Goal: Task Accomplishment & Management: Manage account settings

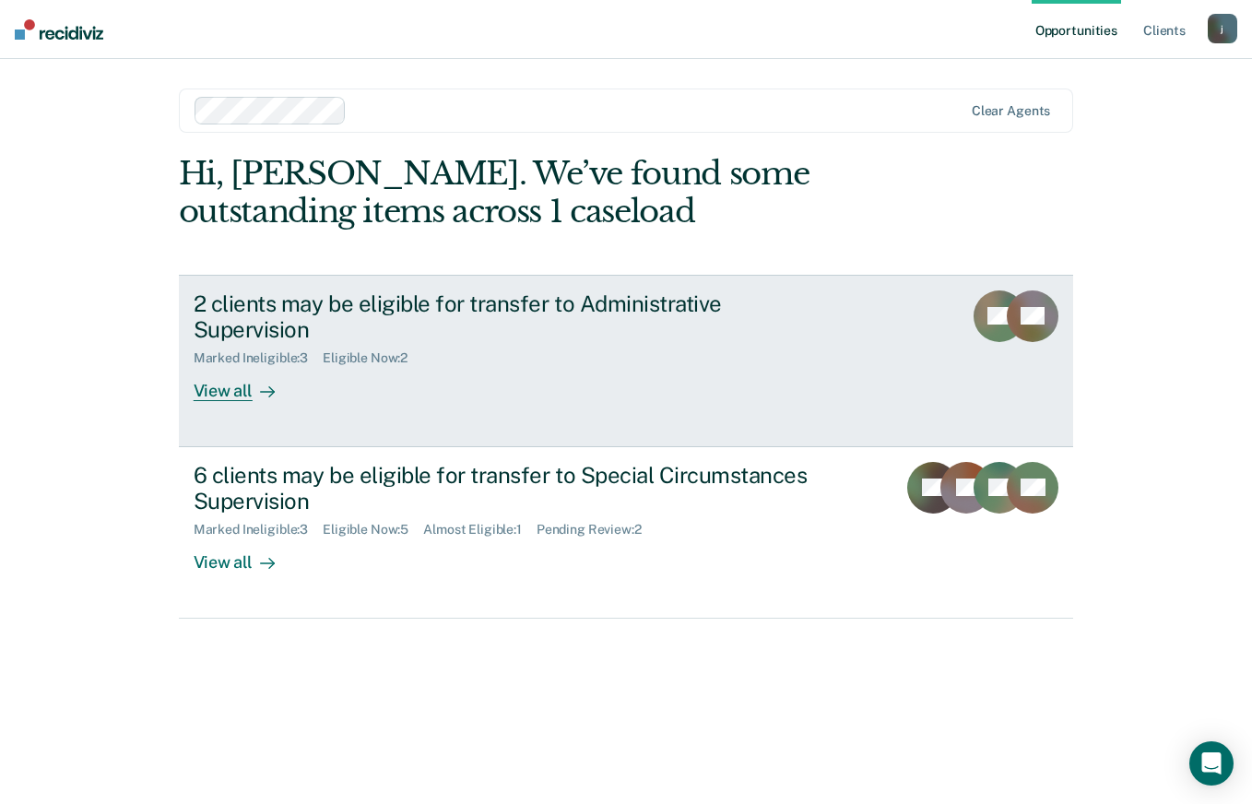
click at [207, 367] on div "View all" at bounding box center [245, 384] width 103 height 36
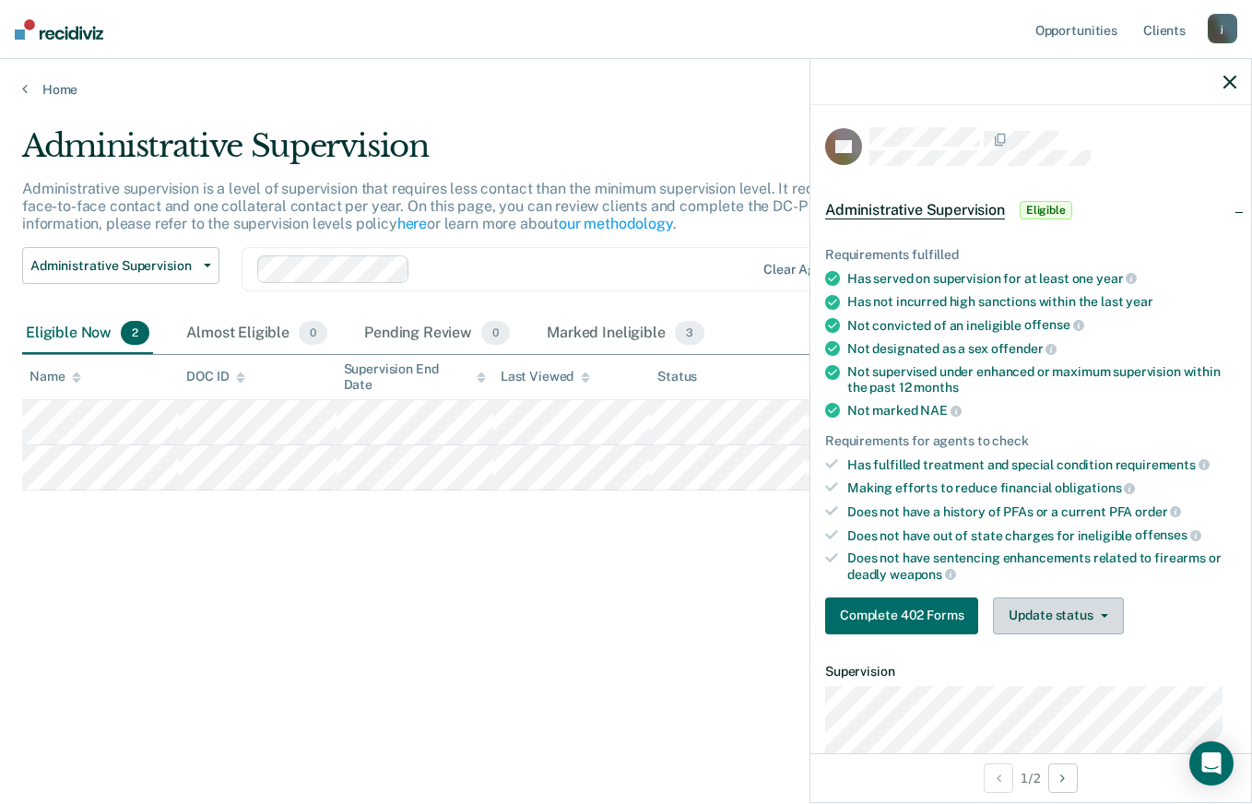
click at [1103, 618] on button "Update status" at bounding box center [1058, 615] width 130 height 37
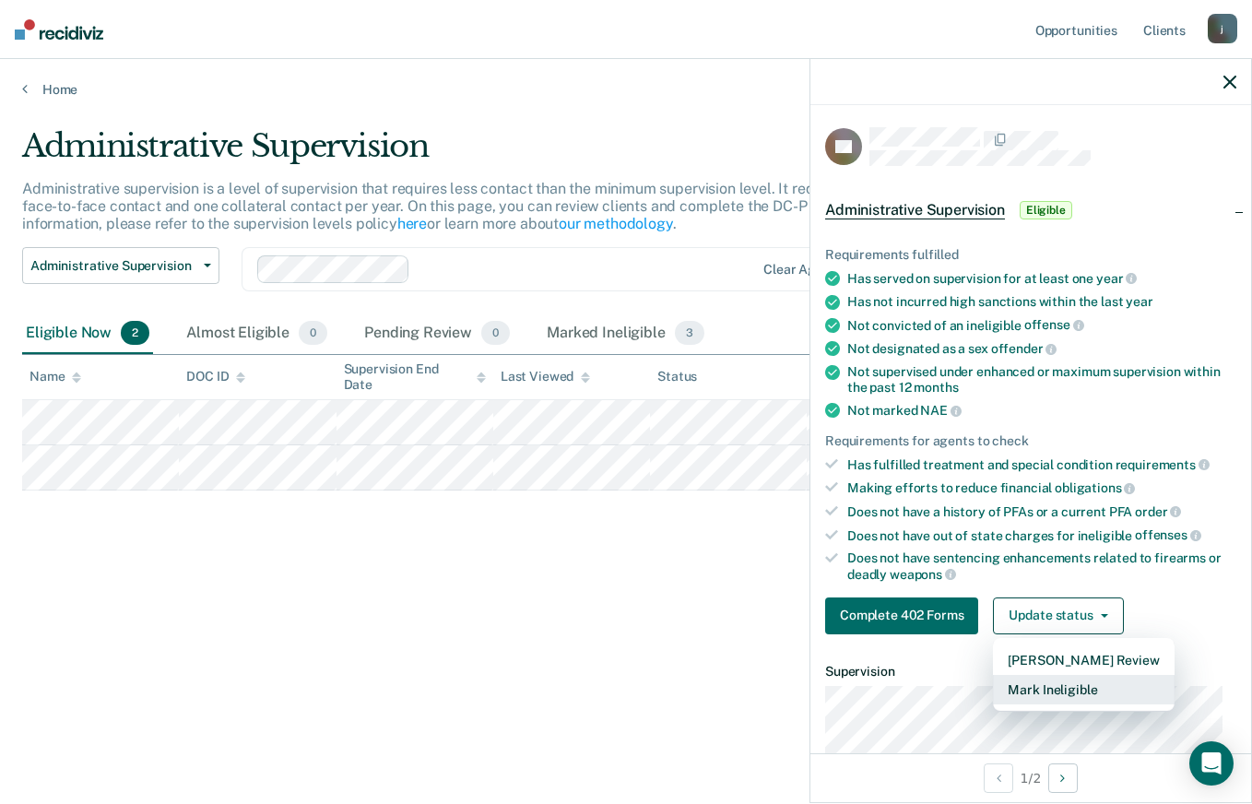
click at [1081, 691] on button "Mark Ineligible" at bounding box center [1083, 689] width 181 height 29
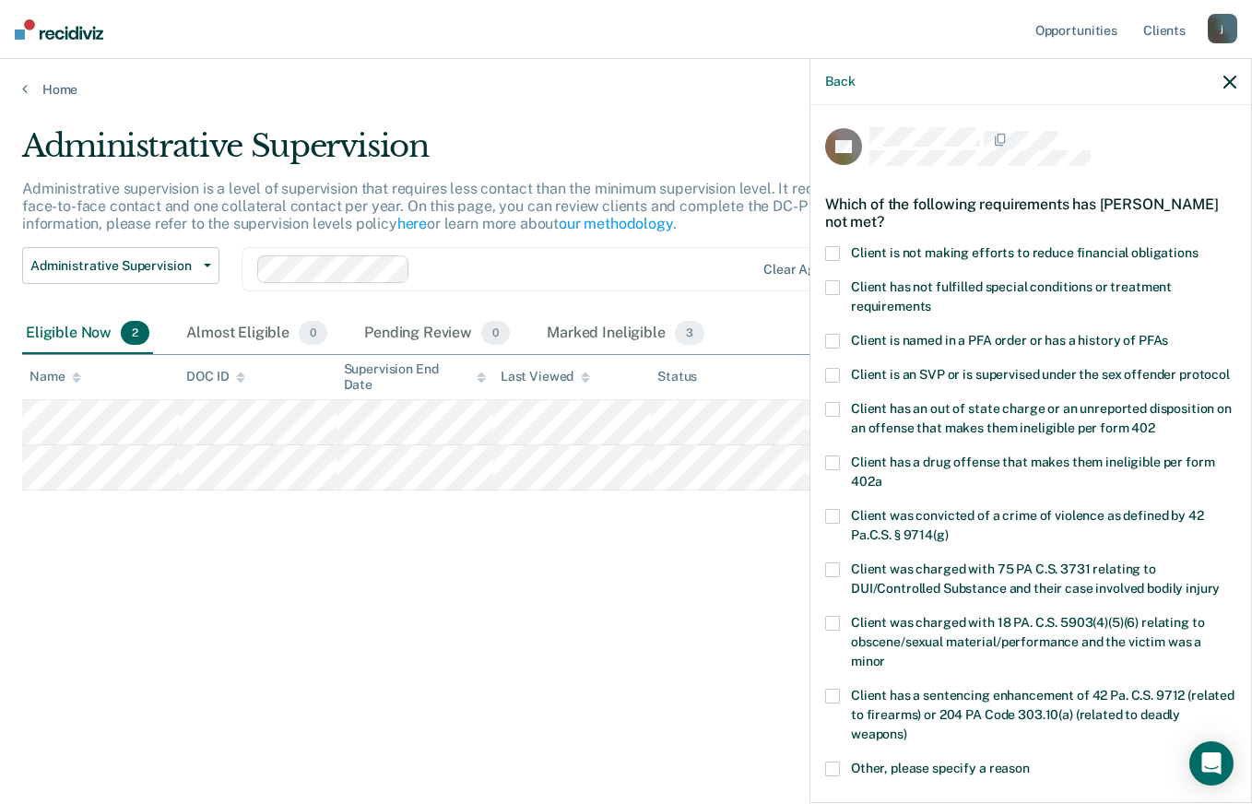
click at [832, 283] on span at bounding box center [832, 287] width 15 height 15
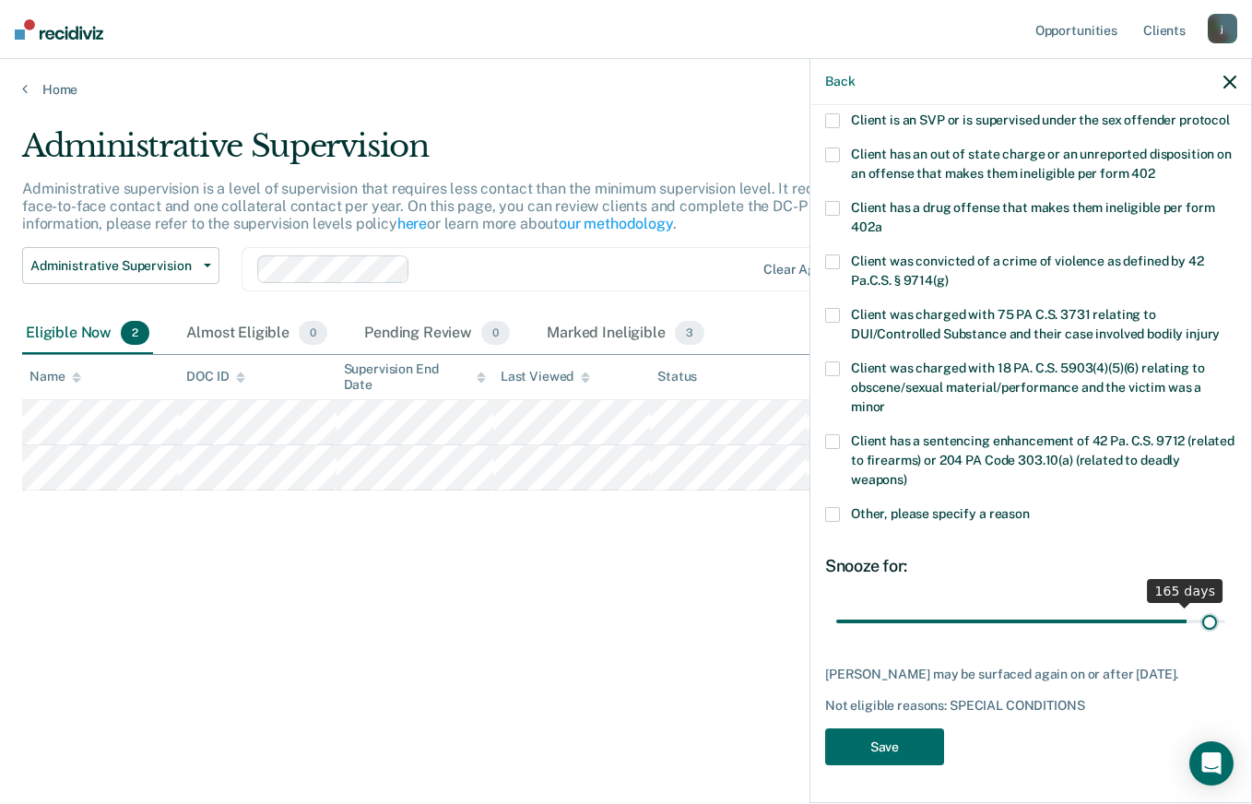
scroll to position [287, 0]
drag, startPoint x: 903, startPoint y: 607, endPoint x: 1210, endPoint y: 614, distance: 307.0
type input "180"
click at [1210, 614] on input "range" at bounding box center [1030, 621] width 389 height 32
click at [914, 750] on button "Save" at bounding box center [884, 747] width 119 height 38
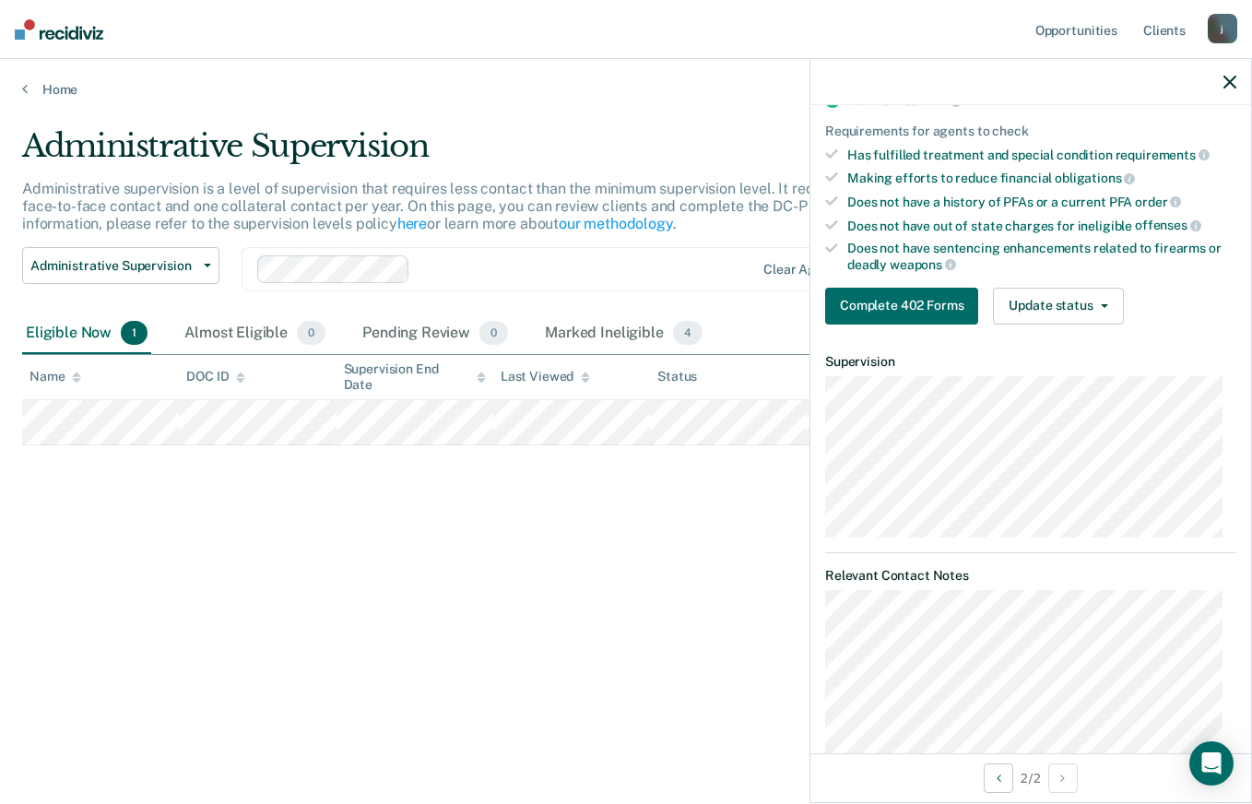
scroll to position [0, 0]
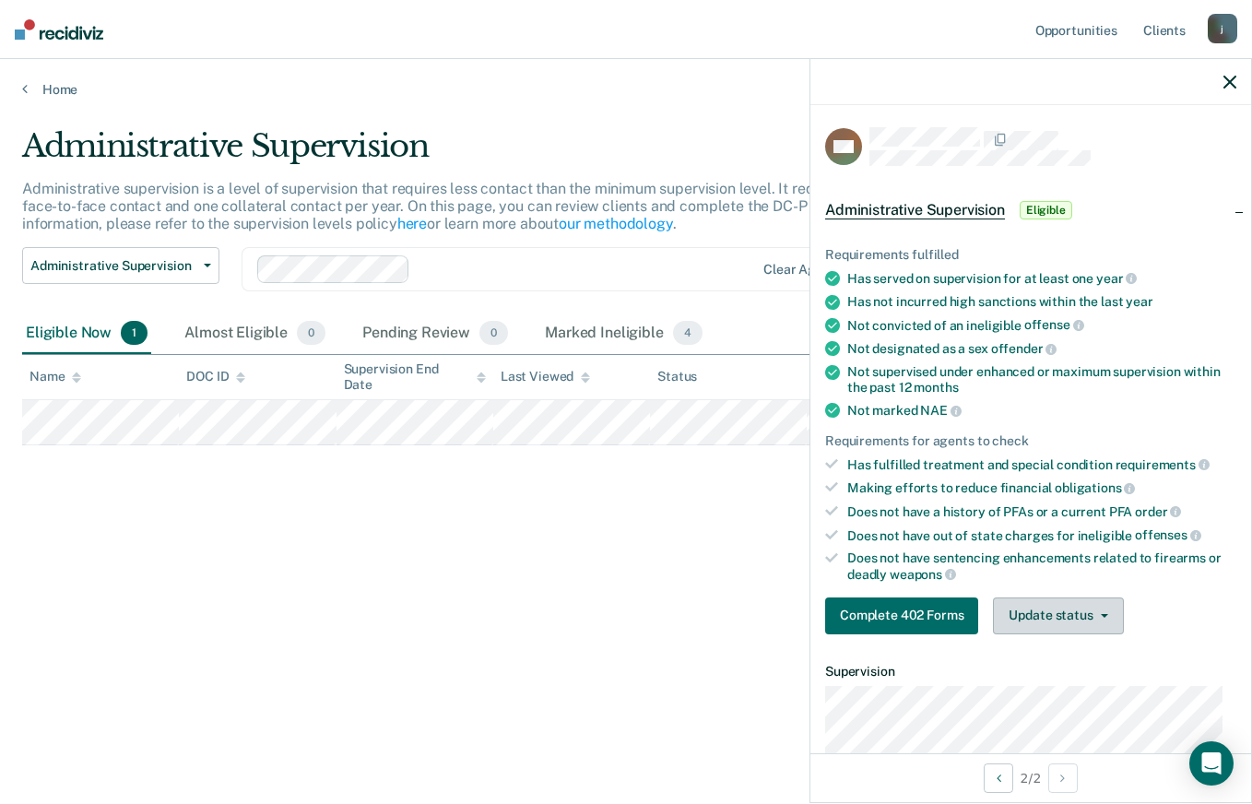
click at [1066, 613] on button "Update status" at bounding box center [1058, 615] width 130 height 37
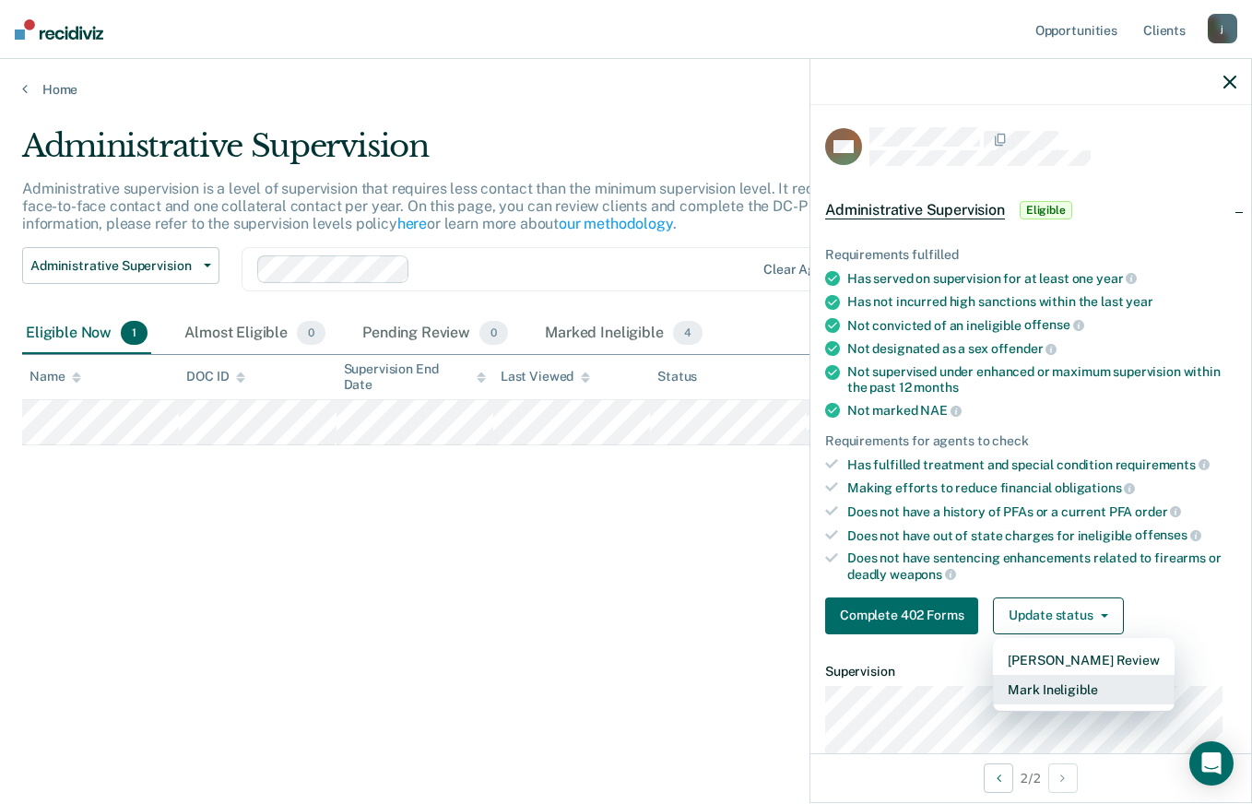
click at [1055, 691] on button "Mark Ineligible" at bounding box center [1083, 689] width 181 height 29
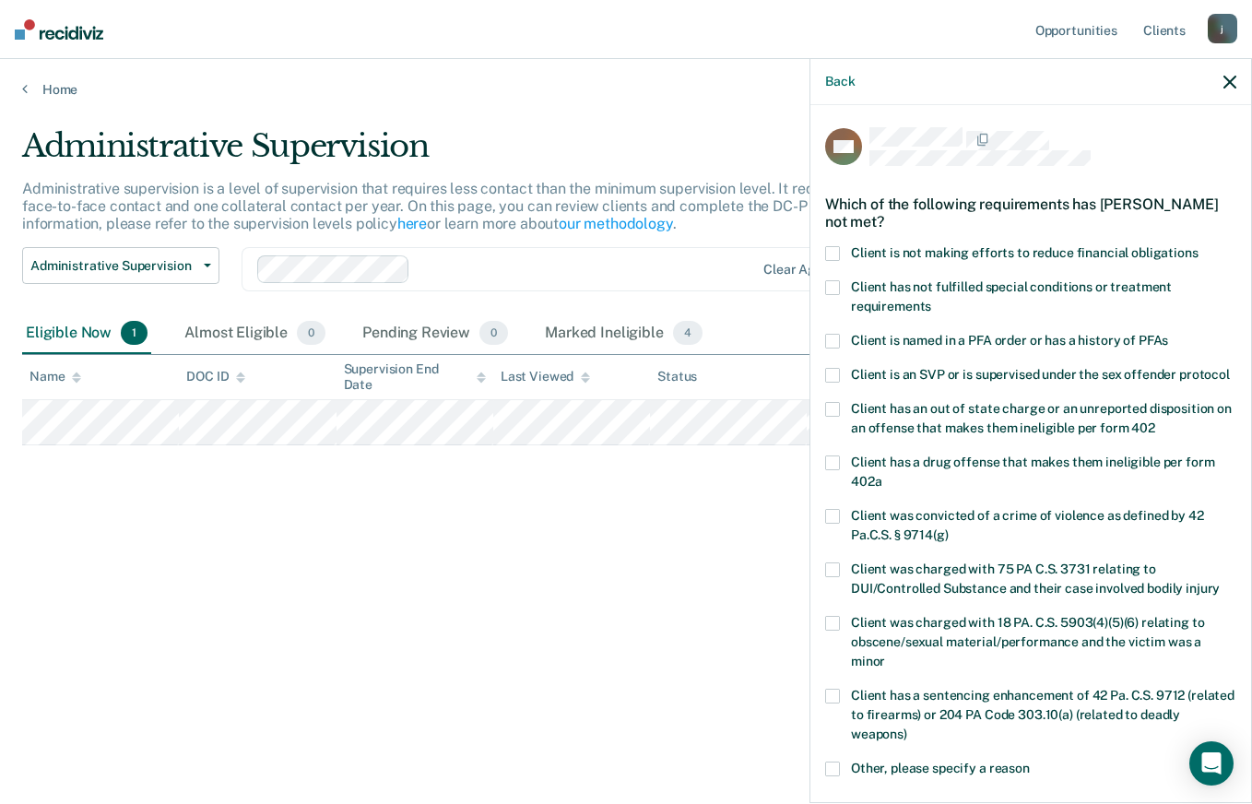
click at [829, 417] on span at bounding box center [832, 409] width 15 height 15
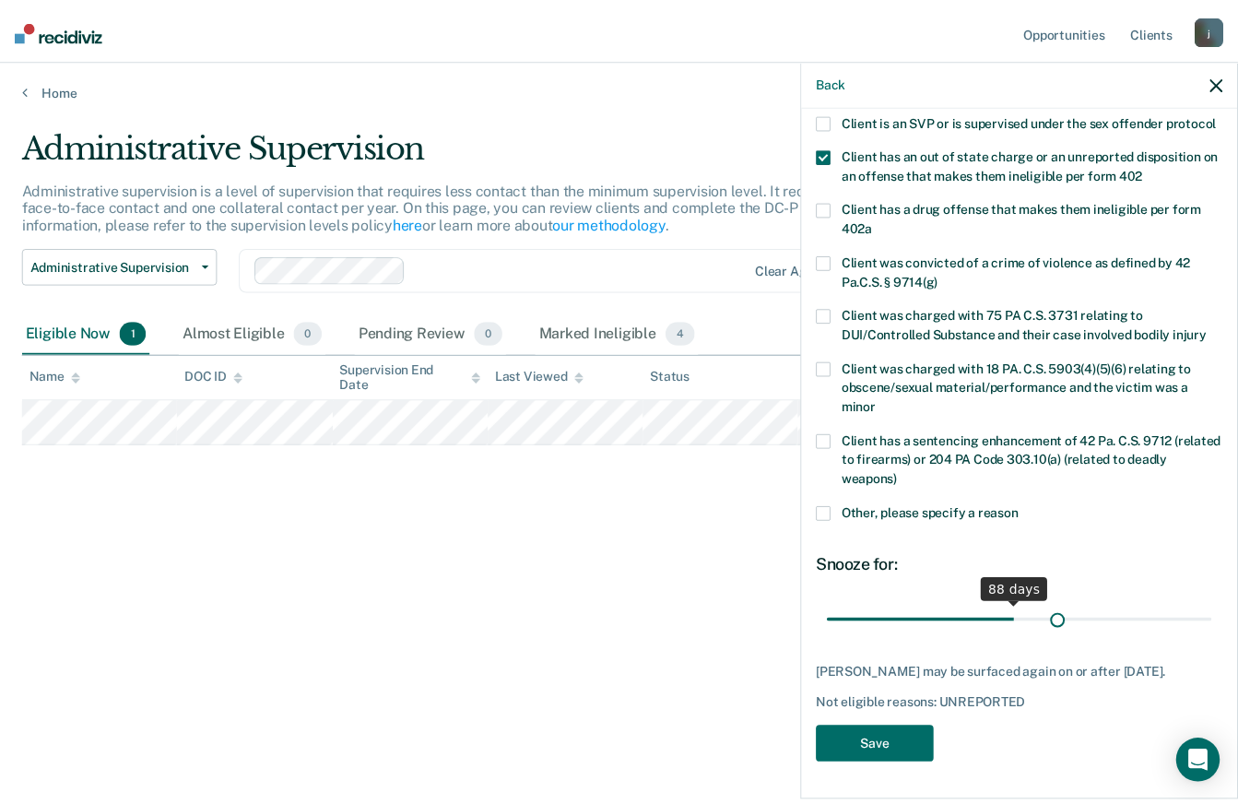
scroll to position [271, 0]
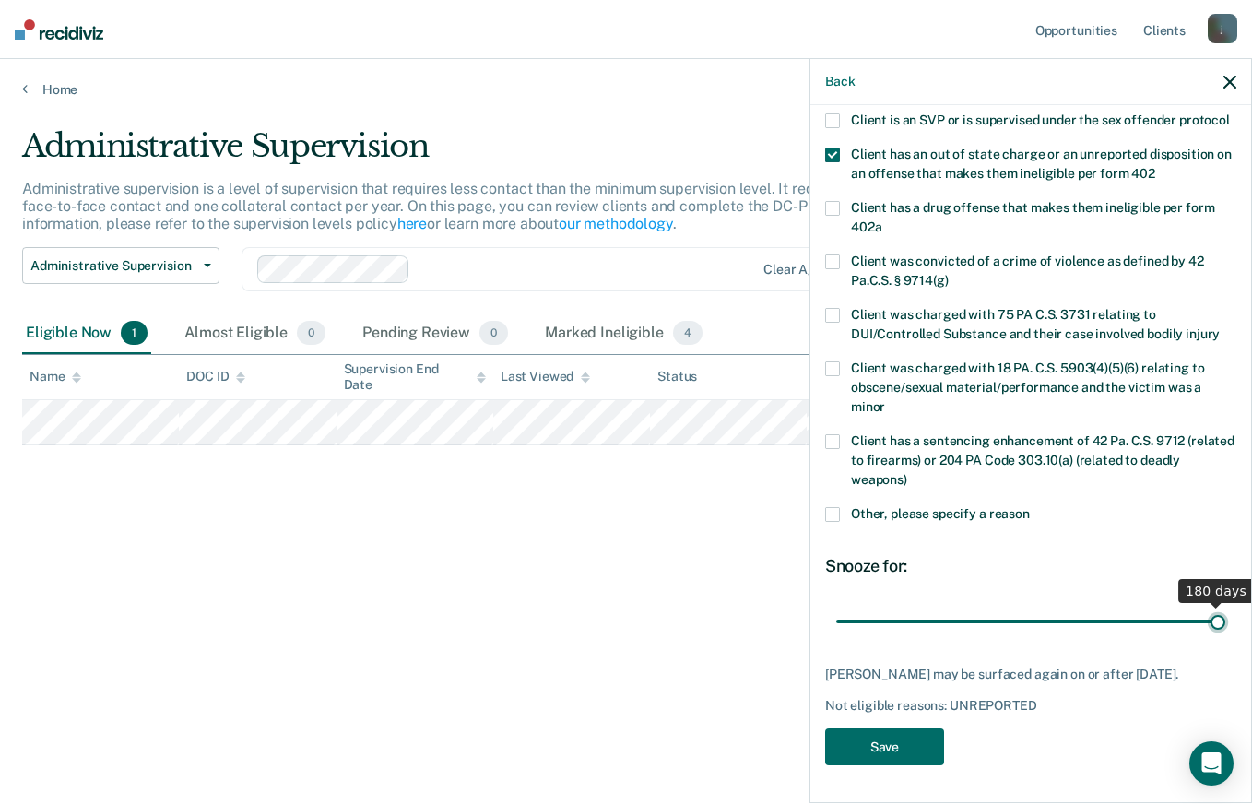
drag, startPoint x: 898, startPoint y: 616, endPoint x: 1217, endPoint y: 636, distance: 319.6
type input "180"
click at [1217, 636] on input "range" at bounding box center [1030, 621] width 389 height 32
click at [896, 739] on button "Save" at bounding box center [884, 747] width 119 height 38
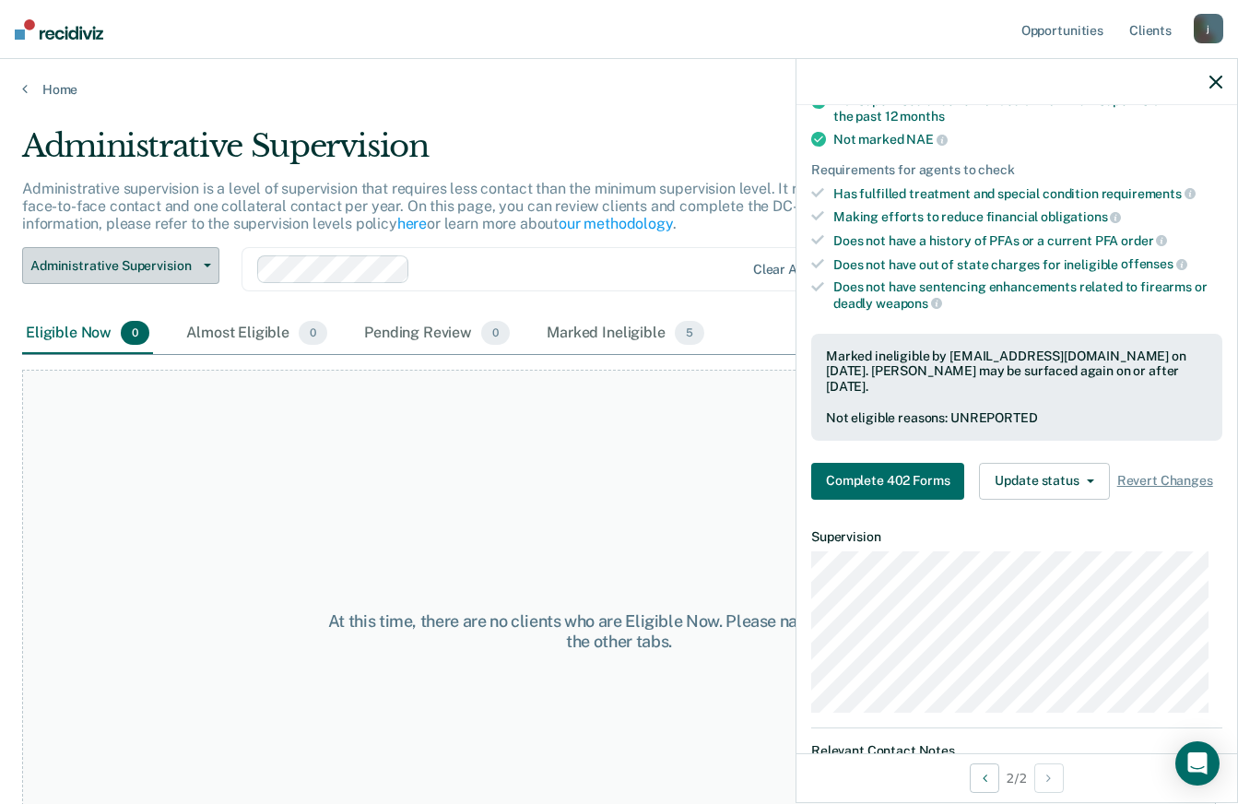
click at [195, 272] on span "Administrative Supervision" at bounding box center [113, 266] width 166 height 16
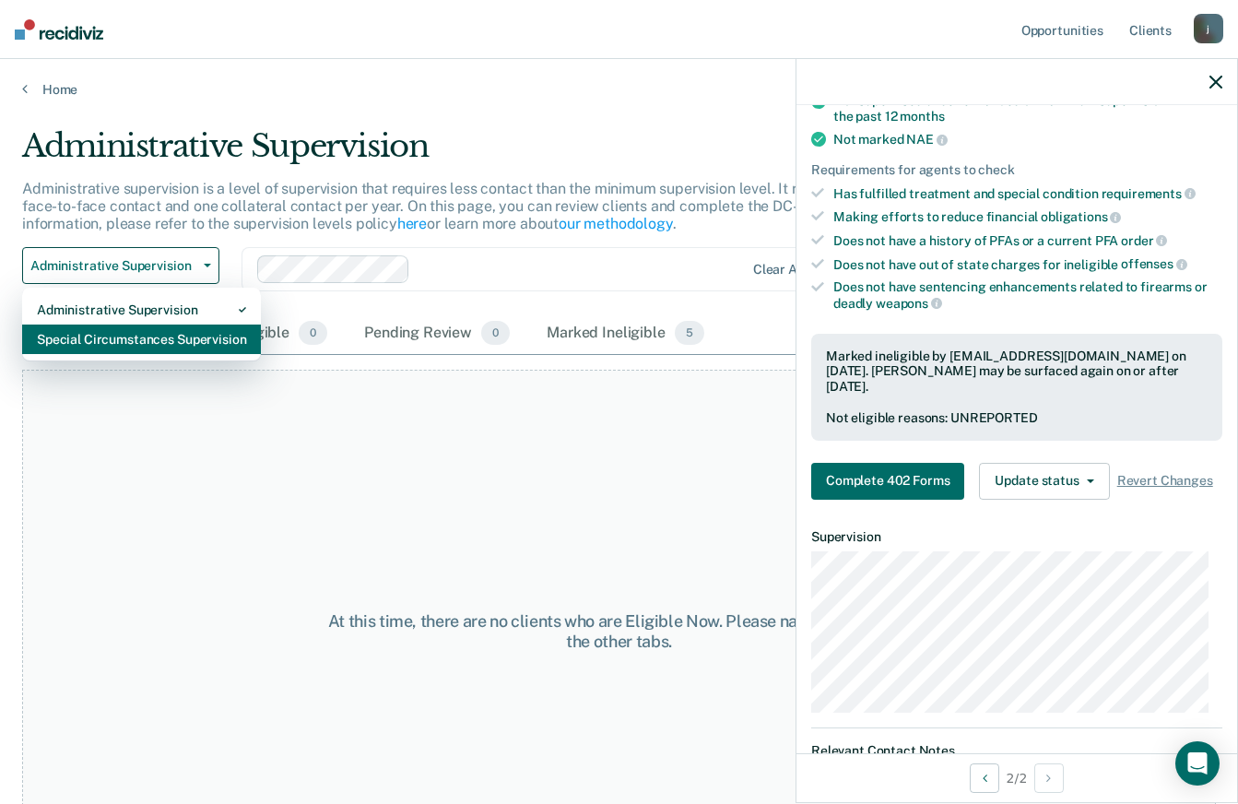
click at [169, 337] on div "Special Circumstances Supervision" at bounding box center [141, 338] width 209 height 29
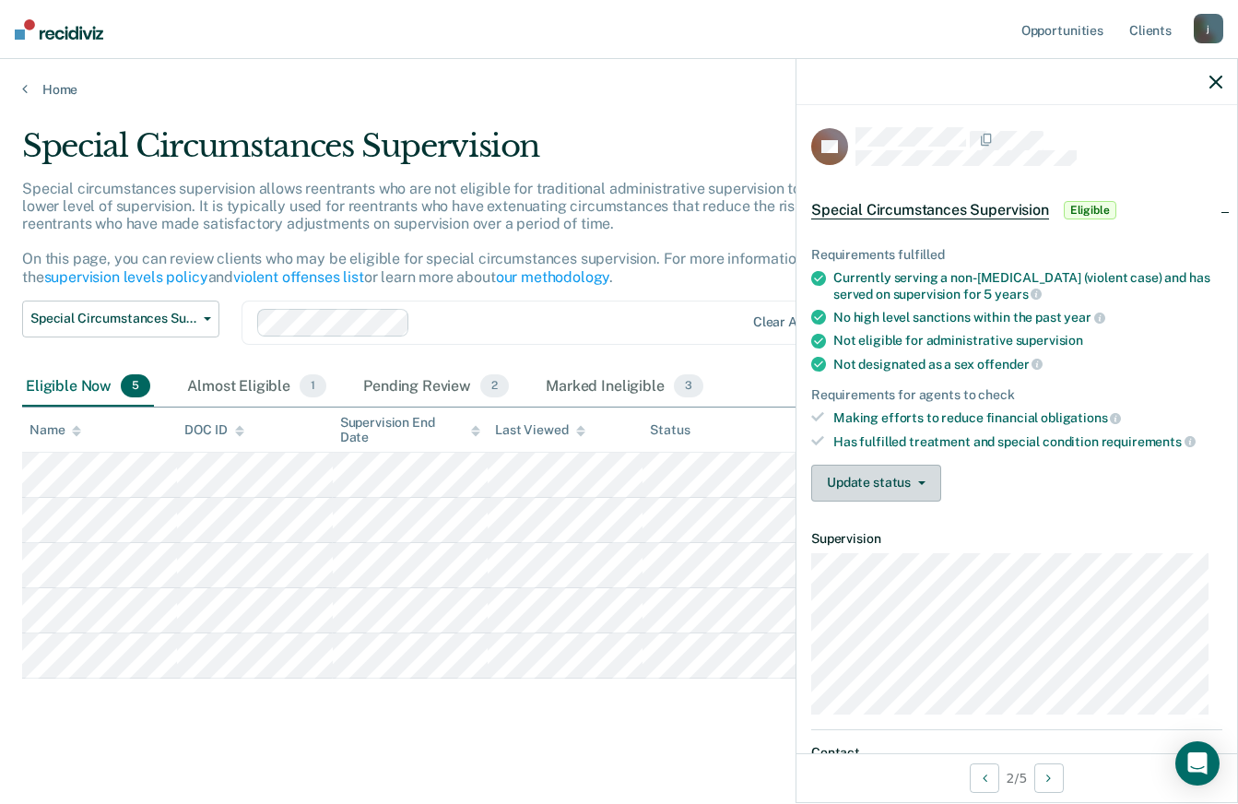
click at [901, 486] on button "Update status" at bounding box center [876, 483] width 130 height 37
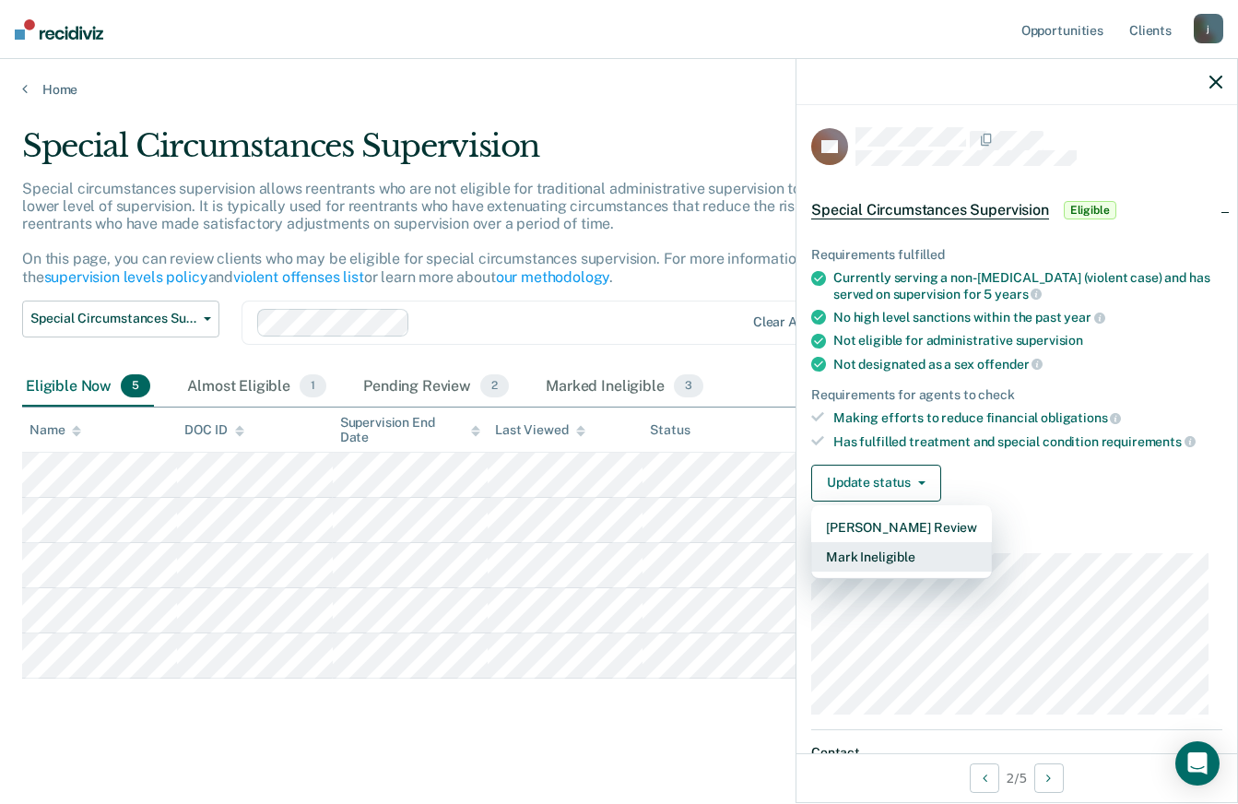
click at [892, 550] on button "Mark Ineligible" at bounding box center [901, 556] width 181 height 29
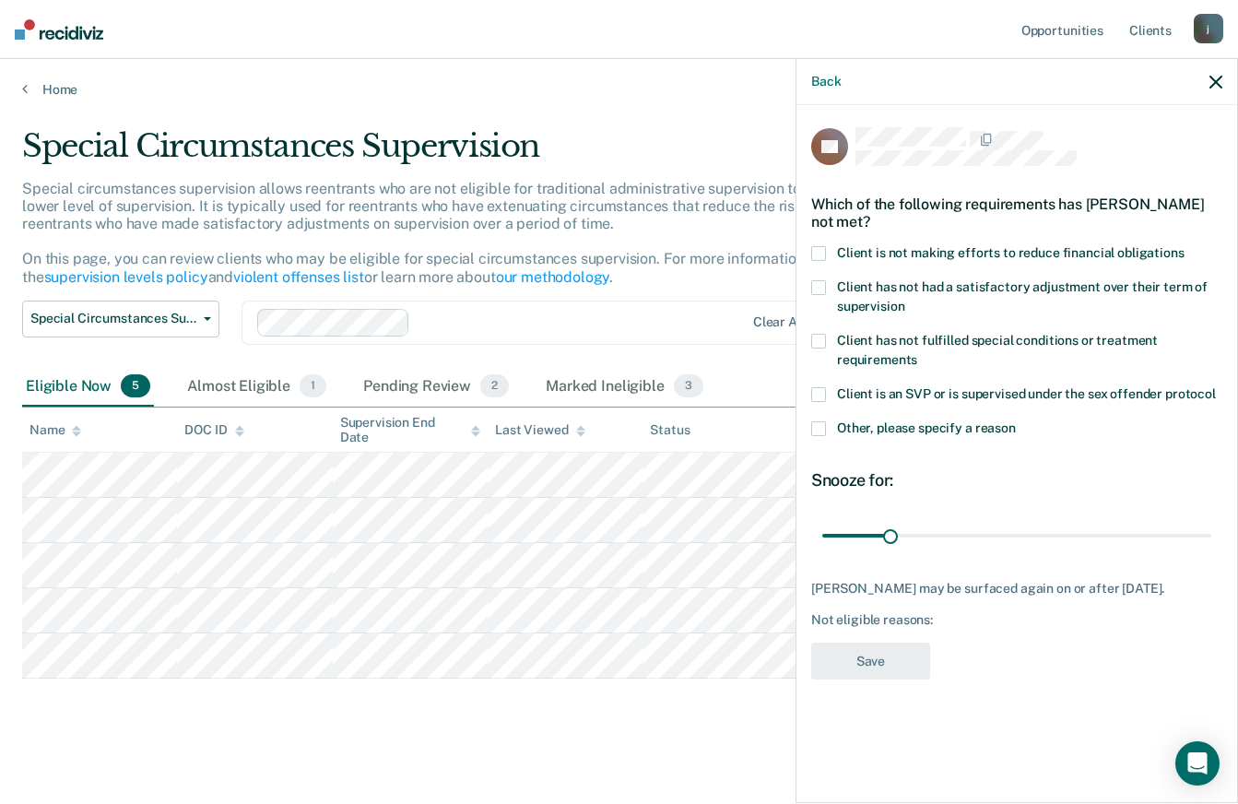
click at [816, 423] on span at bounding box center [818, 428] width 15 height 15
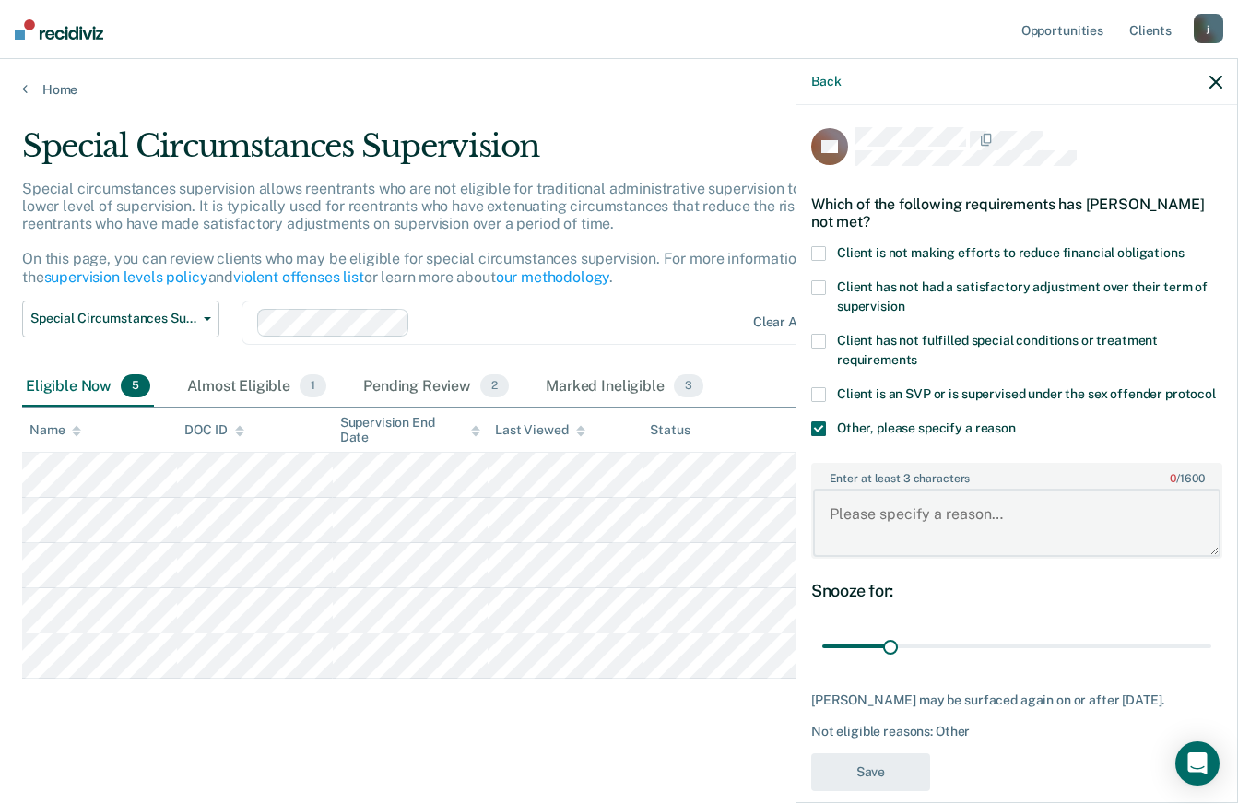
click at [854, 533] on textarea "Enter at least 3 characters 0 / 1600" at bounding box center [1016, 523] width 407 height 68
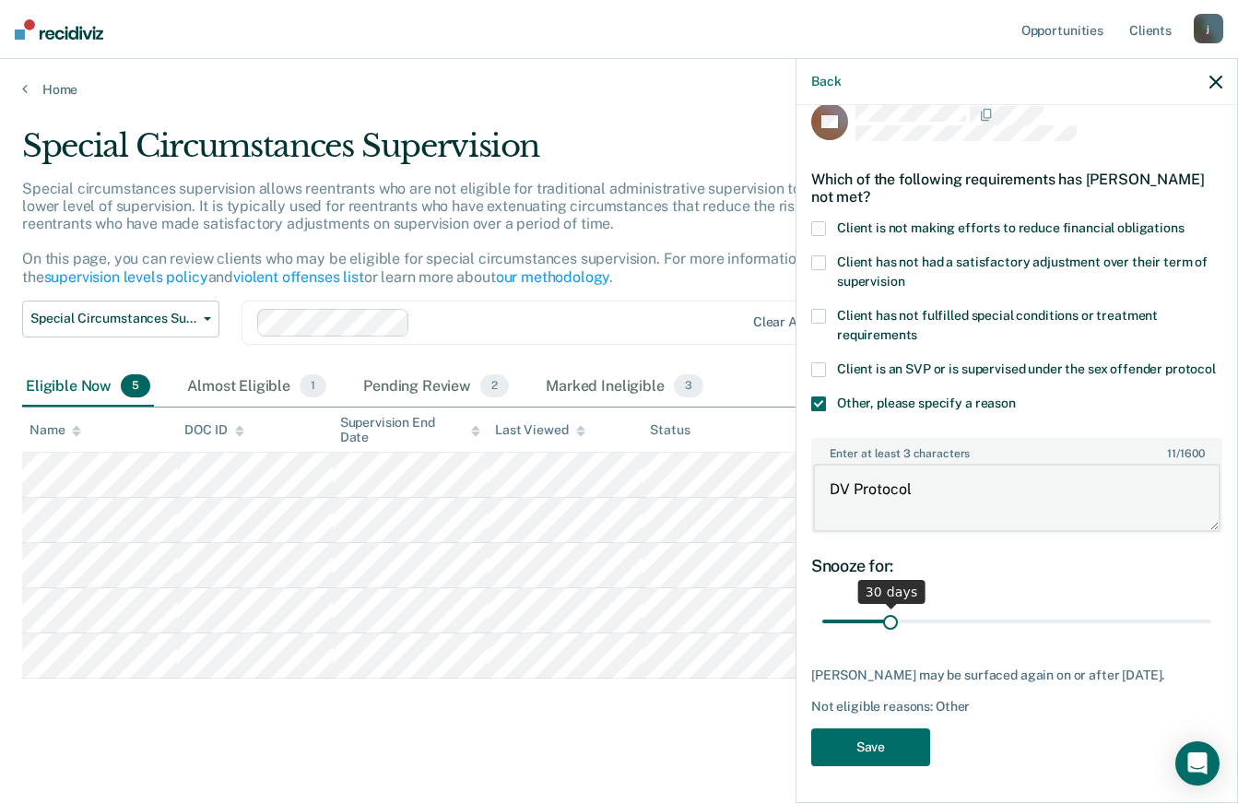
type textarea "DV Protocol"
drag, startPoint x: 888, startPoint y: 606, endPoint x: 1208, endPoint y: 621, distance: 320.2
type input "180"
click at [1208, 621] on input "range" at bounding box center [1016, 622] width 389 height 32
click at [865, 747] on button "Save" at bounding box center [870, 747] width 119 height 38
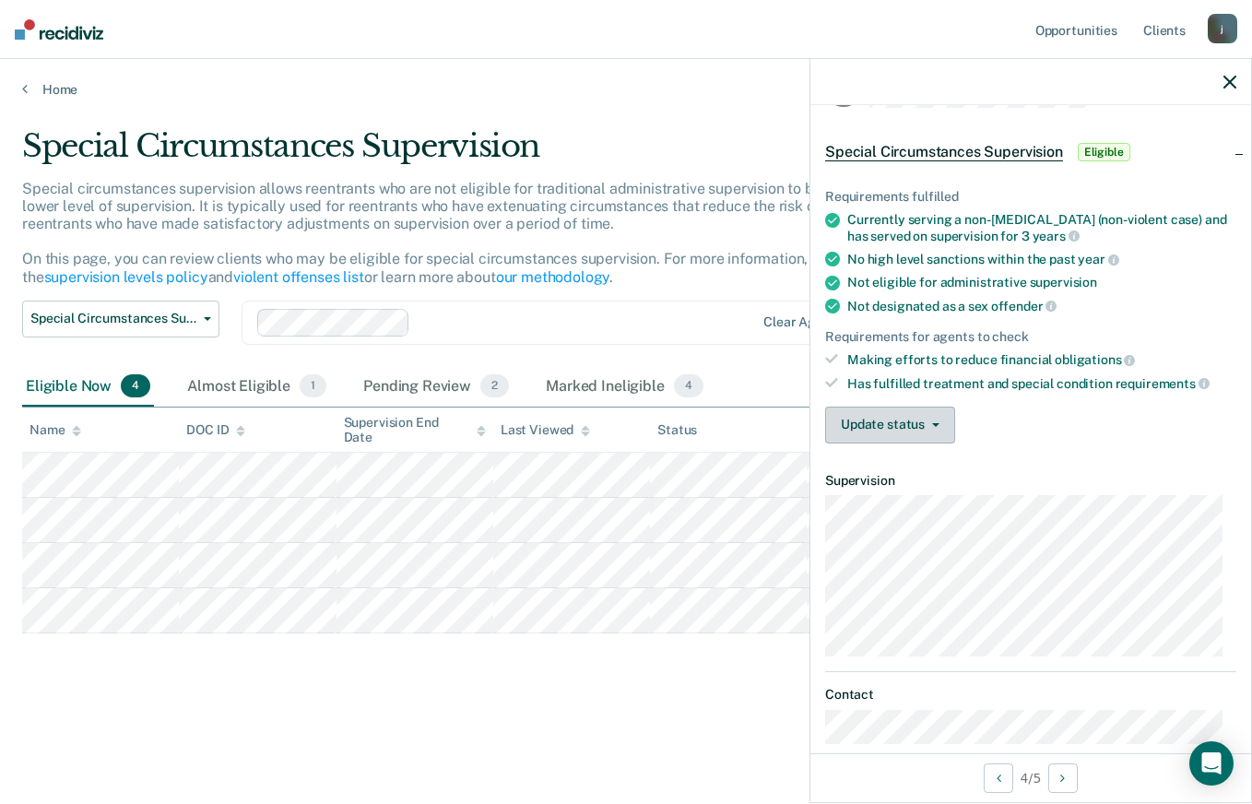
click at [922, 421] on button "Update status" at bounding box center [890, 425] width 130 height 37
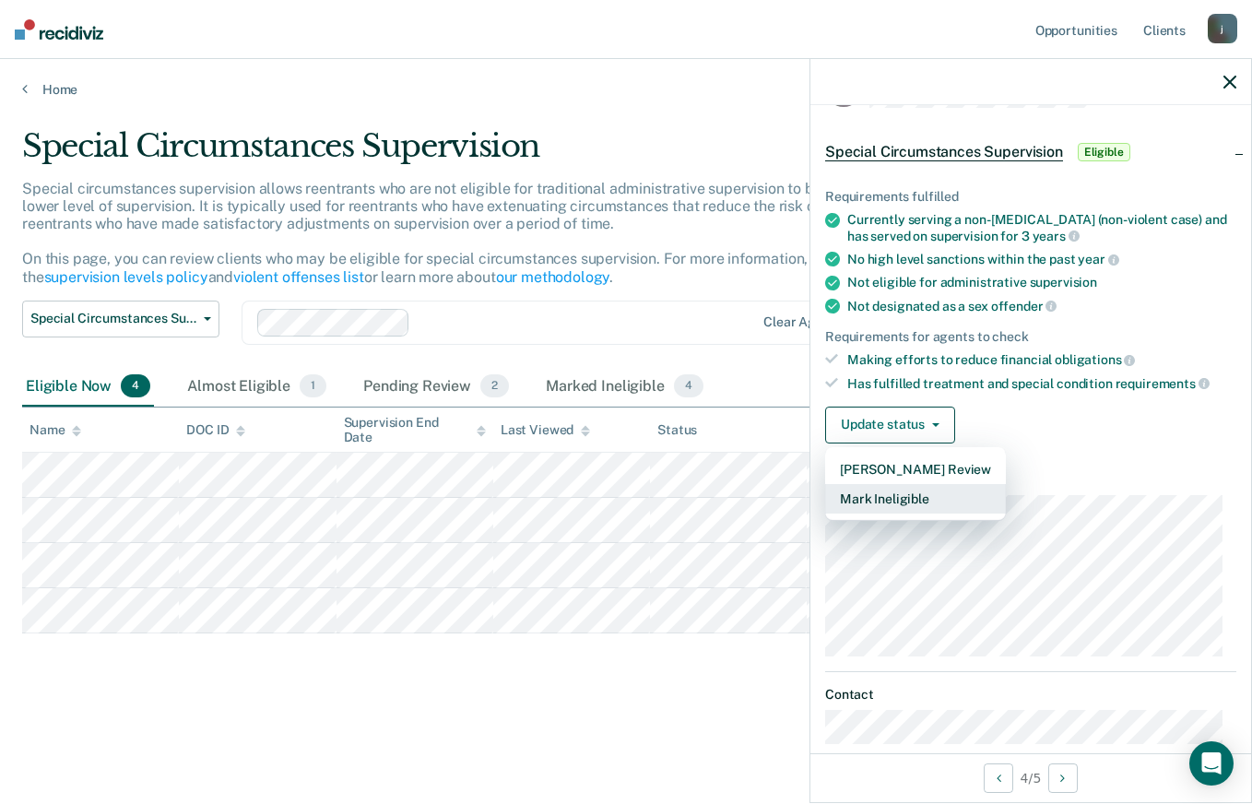
click at [904, 501] on button "Mark Ineligible" at bounding box center [915, 498] width 181 height 29
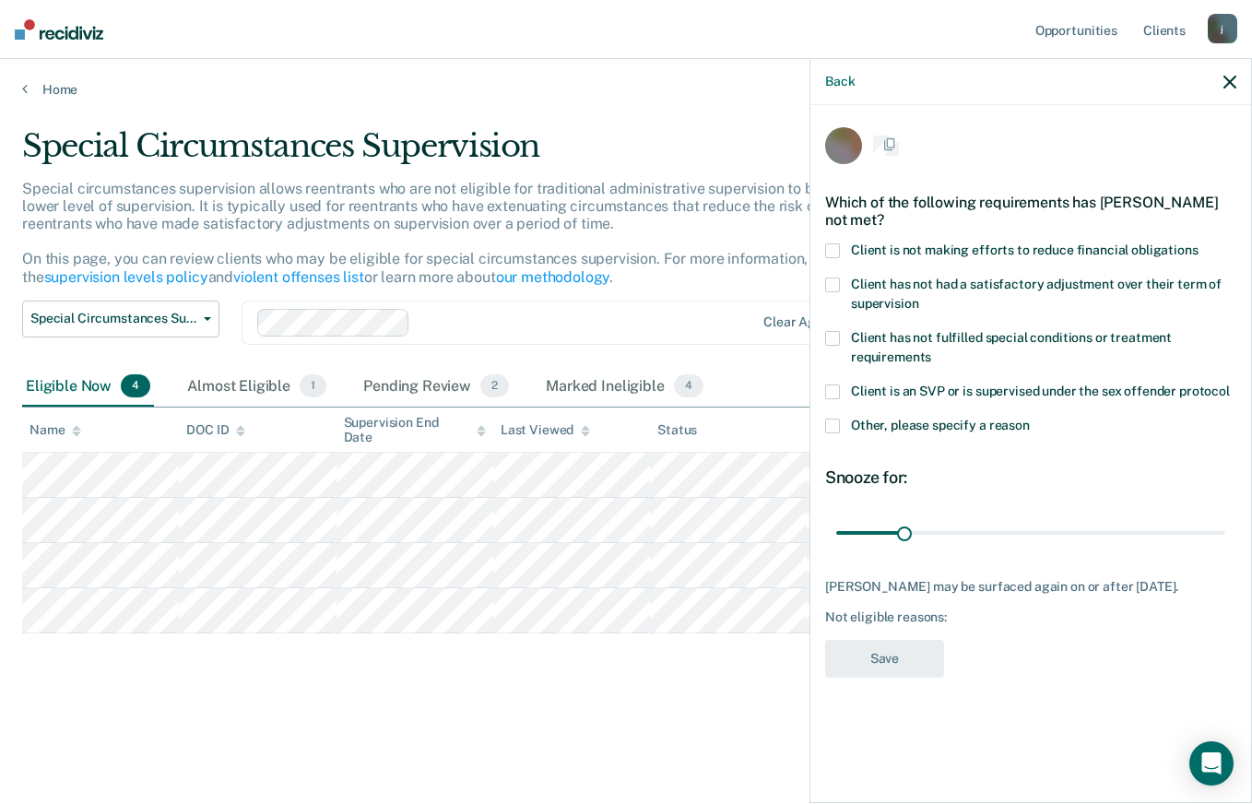
scroll to position [0, 0]
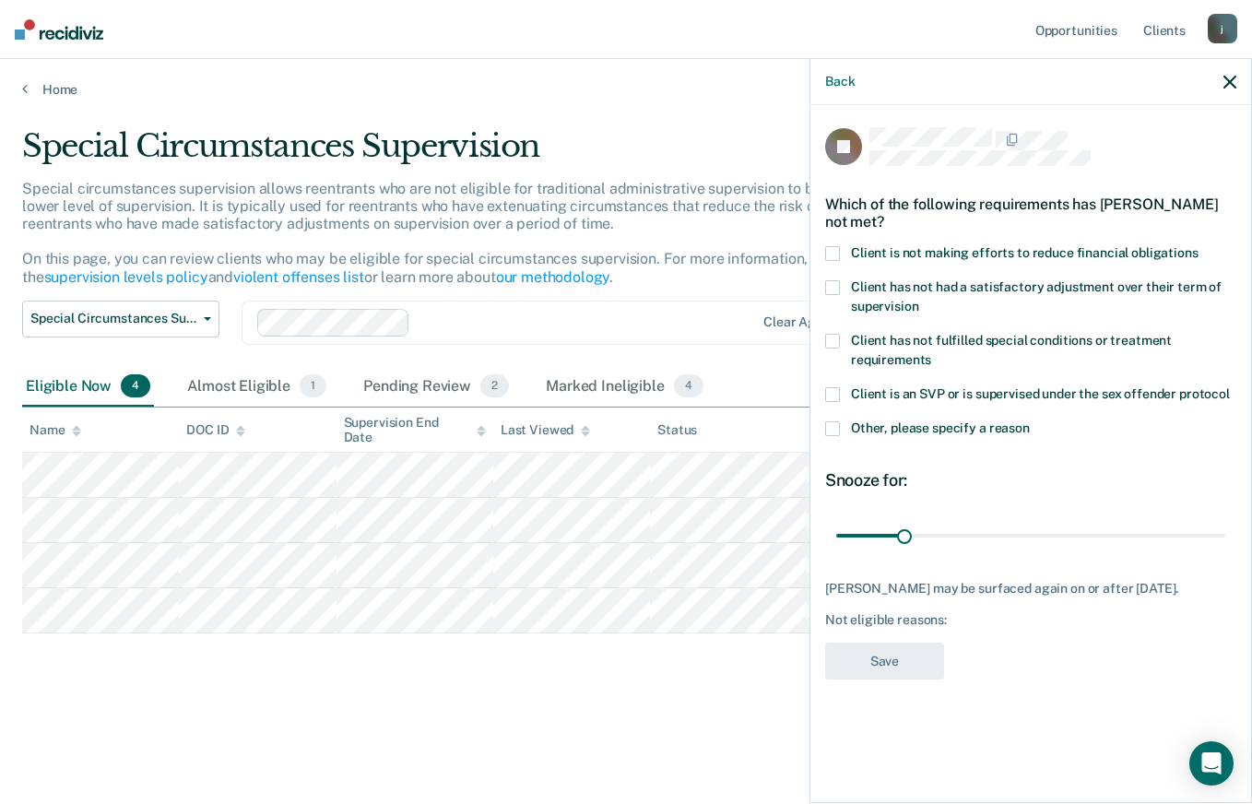
click at [827, 339] on span at bounding box center [832, 341] width 15 height 15
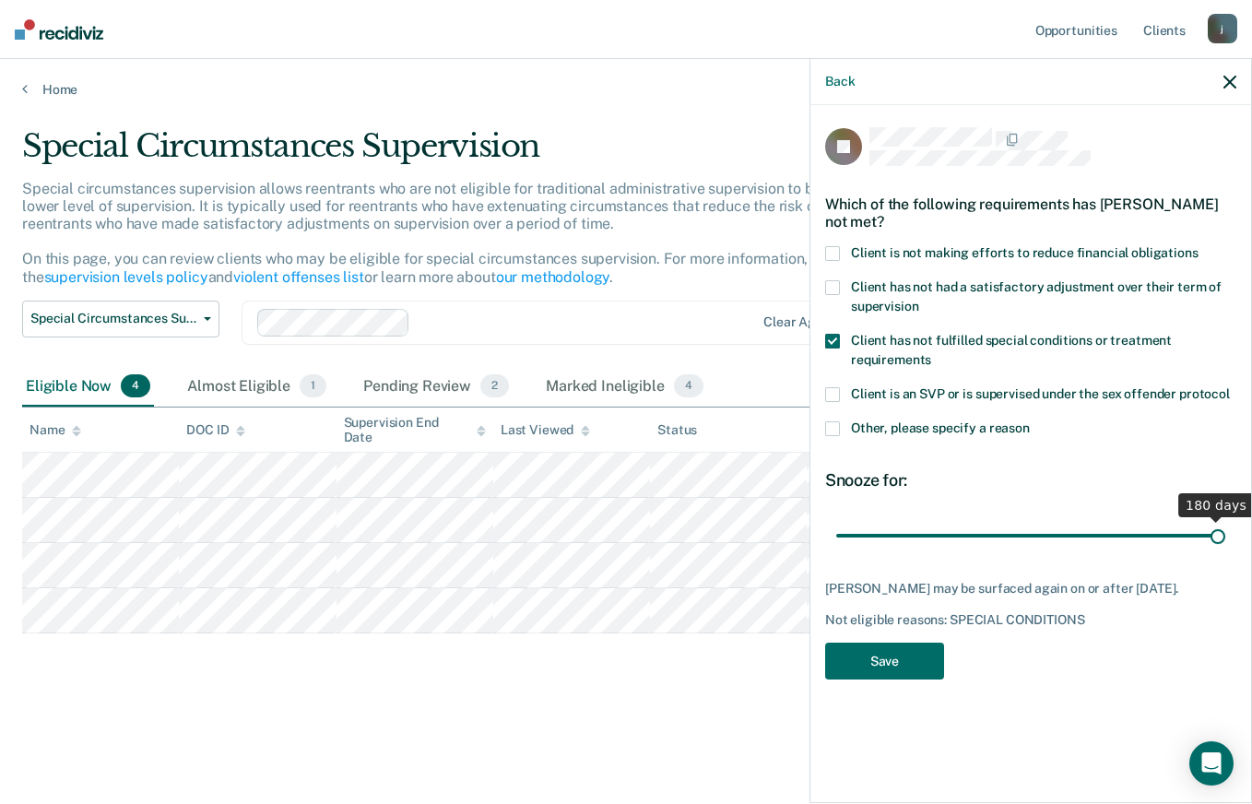
drag, startPoint x: 901, startPoint y: 534, endPoint x: 1228, endPoint y: 548, distance: 327.5
type input "180"
click at [1225, 548] on input "range" at bounding box center [1030, 535] width 389 height 32
click at [904, 668] on button "Save" at bounding box center [884, 661] width 119 height 38
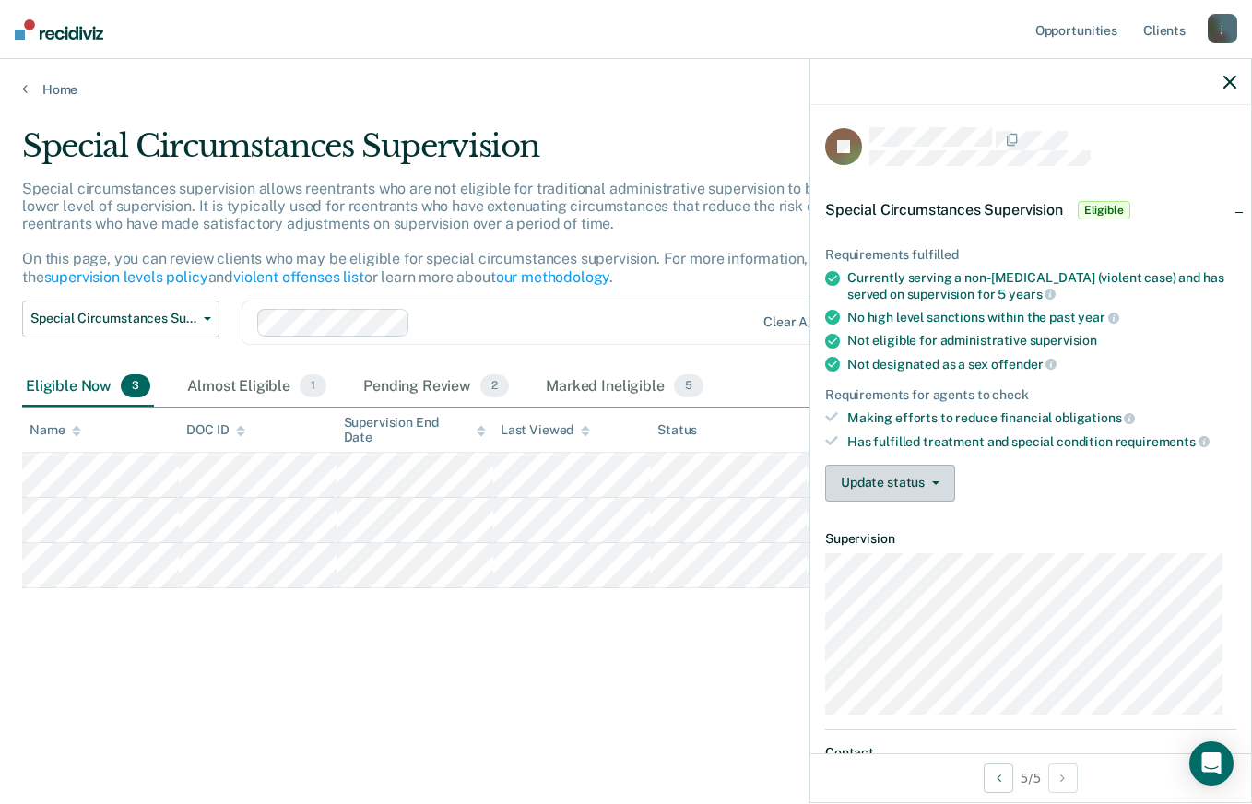
click at [926, 481] on span "button" at bounding box center [932, 483] width 15 height 4
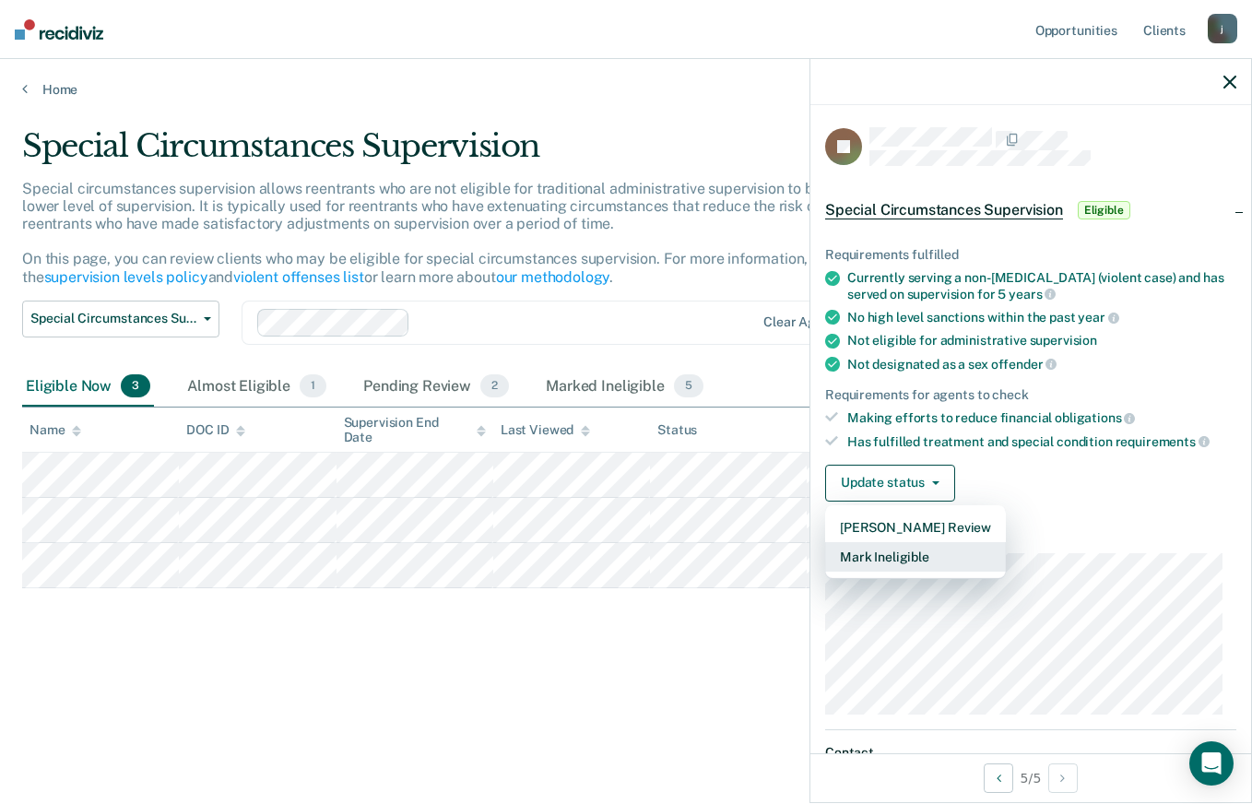
click at [913, 555] on button "Mark Ineligible" at bounding box center [915, 556] width 181 height 29
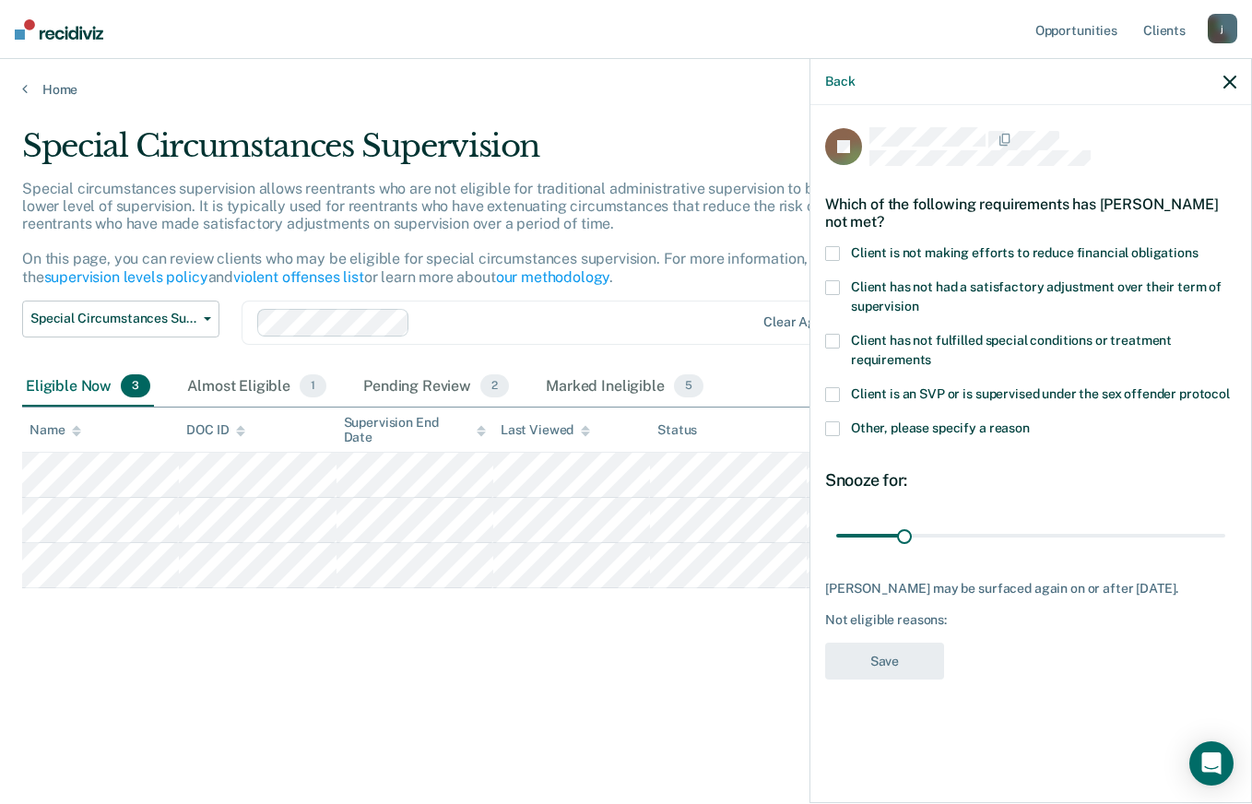
click at [831, 424] on span at bounding box center [832, 428] width 15 height 15
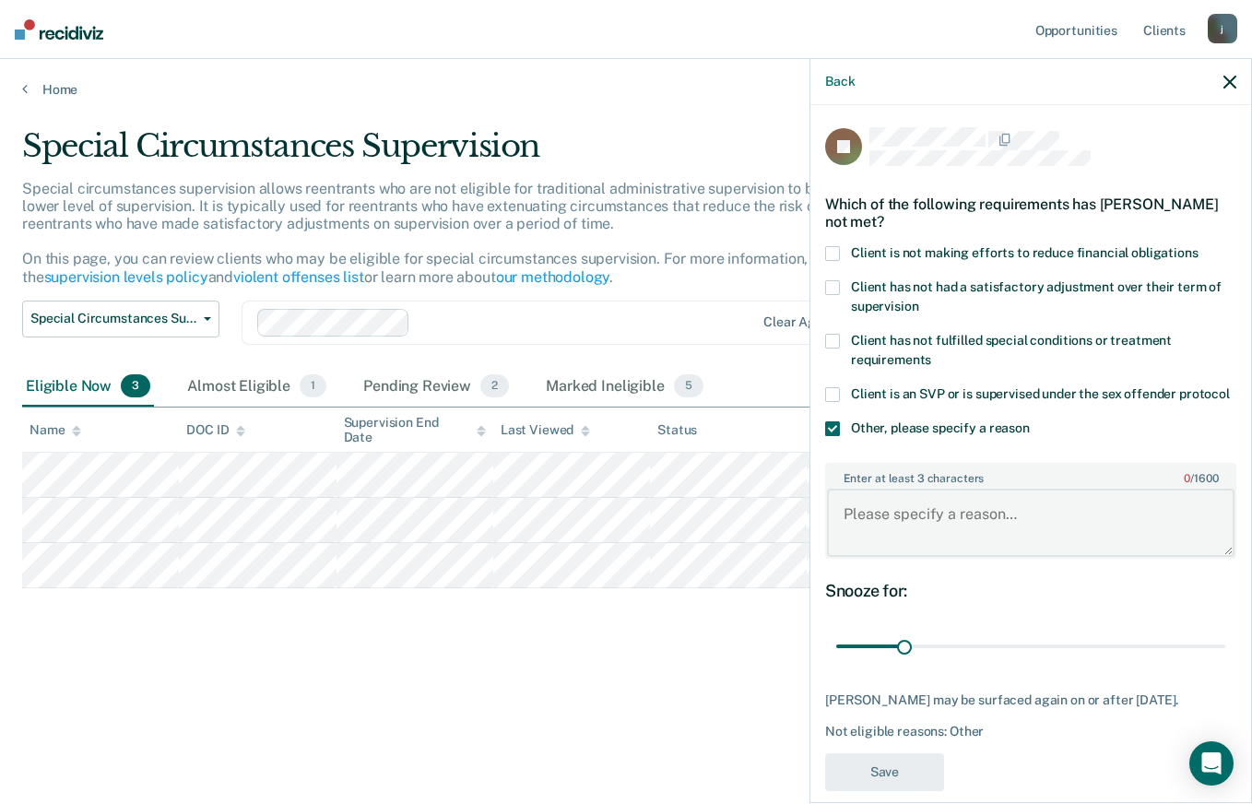
click at [879, 537] on textarea "Enter at least 3 characters 0 / 1600" at bounding box center [1030, 523] width 407 height 68
type textarea "DV Protocol"
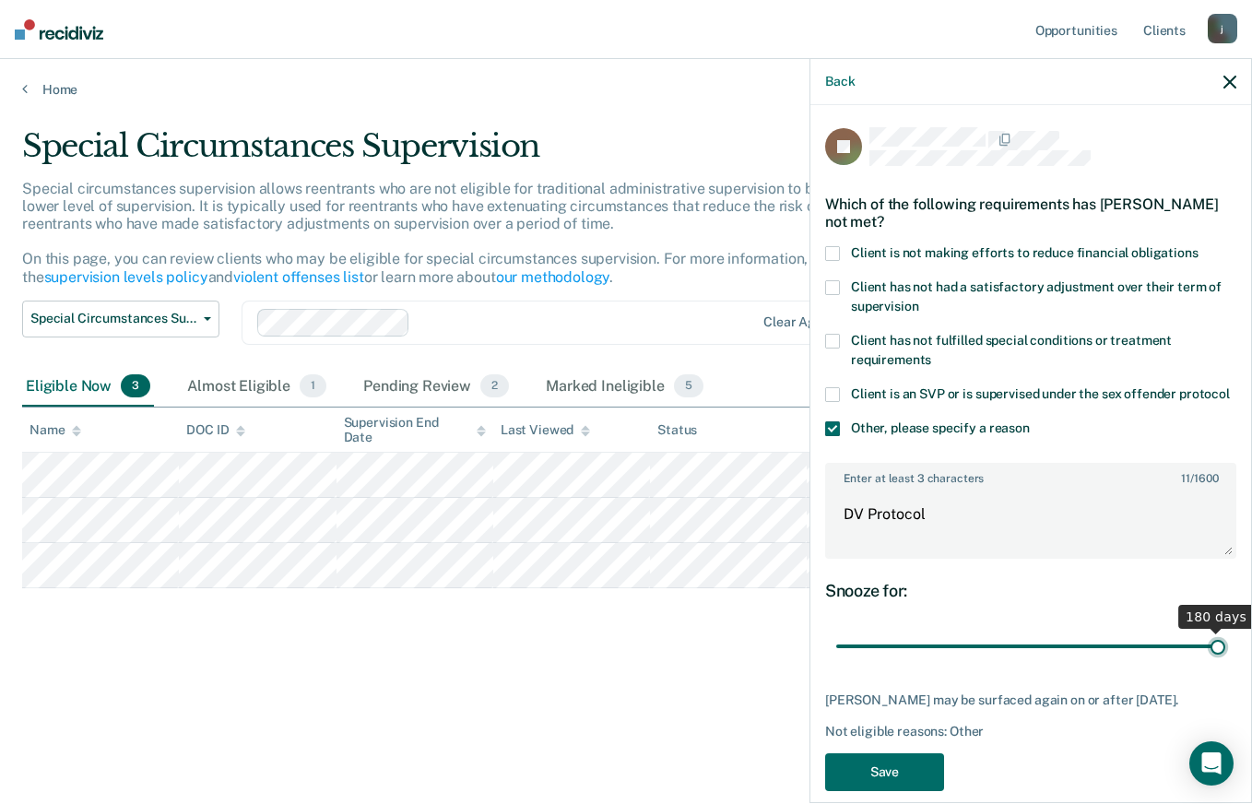
drag, startPoint x: 899, startPoint y: 662, endPoint x: 1214, endPoint y: 668, distance: 315.3
type input "180"
click at [1214, 663] on input "range" at bounding box center [1030, 646] width 389 height 32
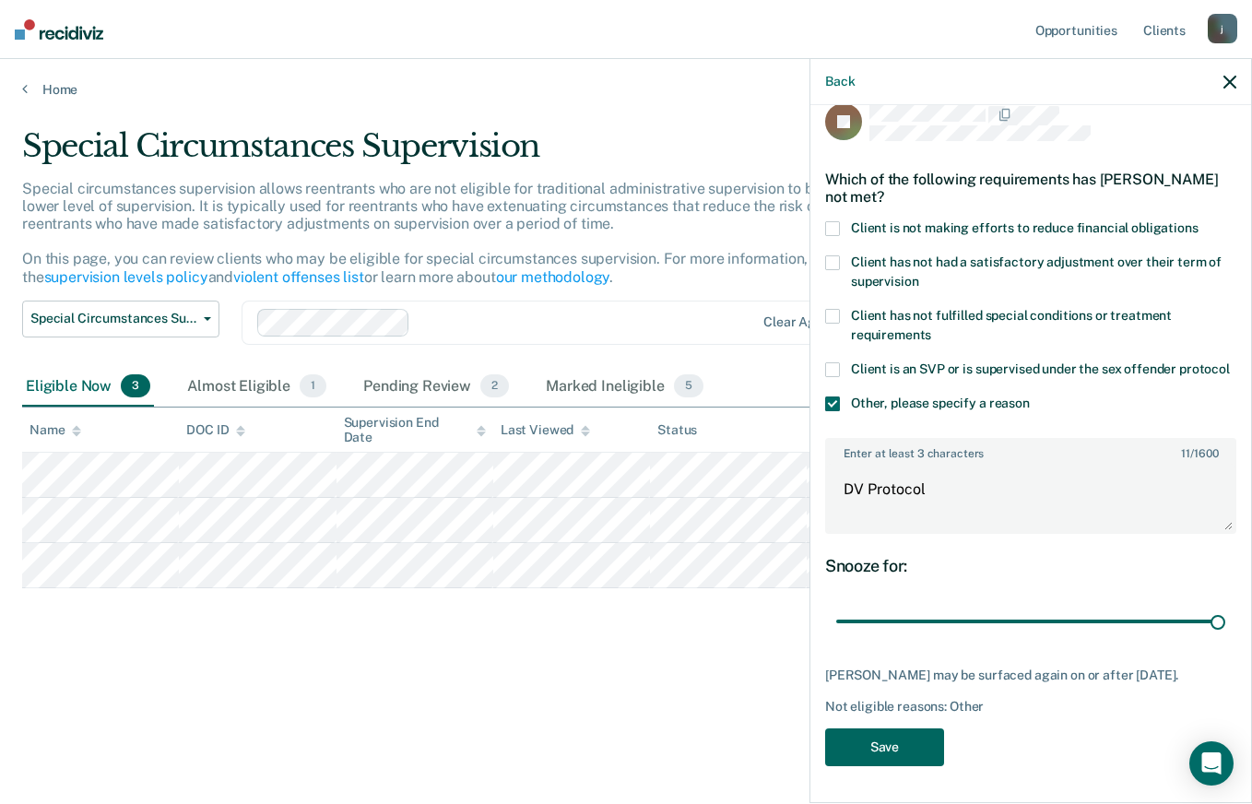
click at [920, 745] on button "Save" at bounding box center [884, 747] width 119 height 38
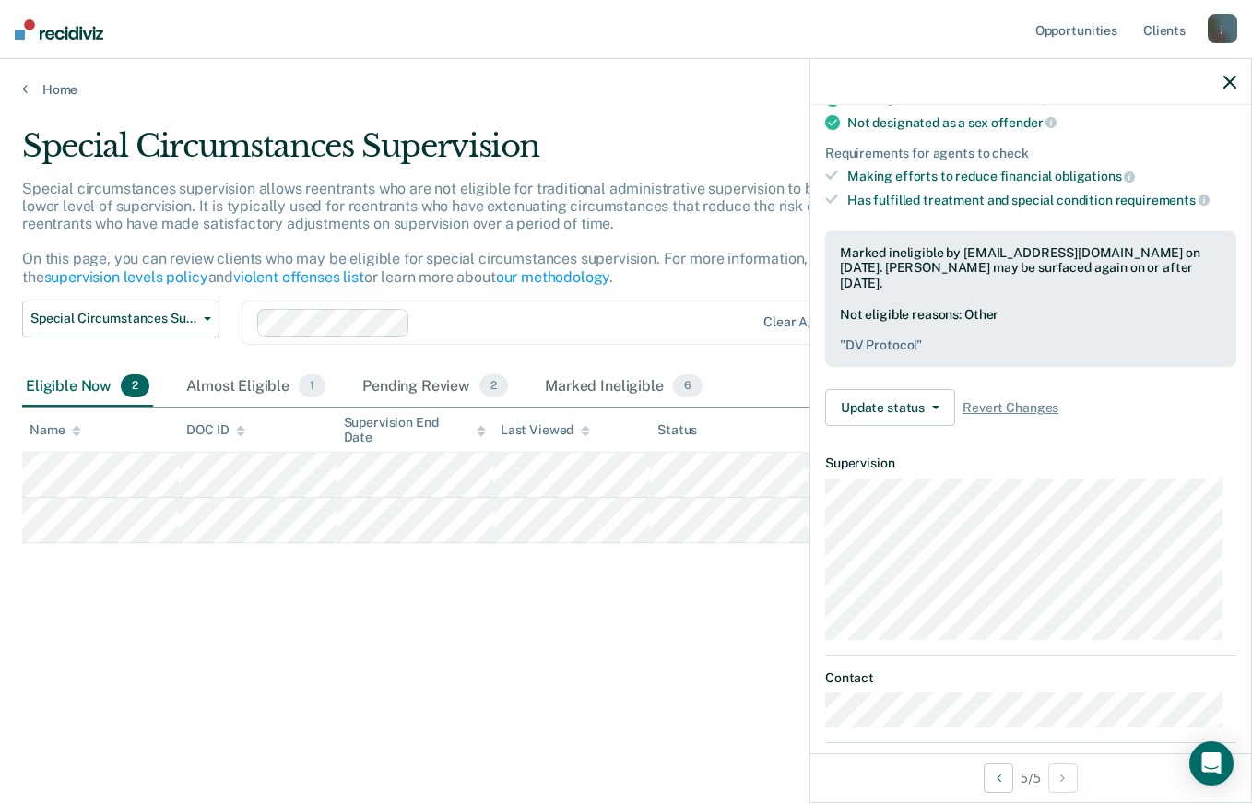
scroll to position [0, 0]
